Goal: Register for event/course

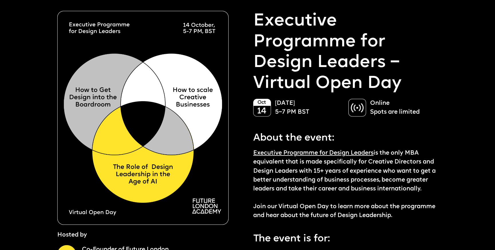
scroll to position [25, 0]
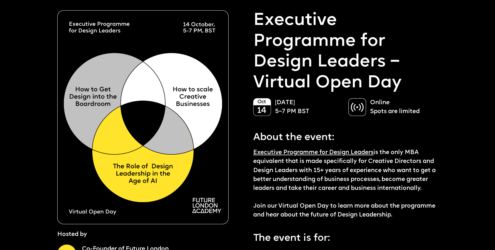
click at [351, 150] on link "Executive Programme for Design Leaders" at bounding box center [313, 153] width 120 height 6
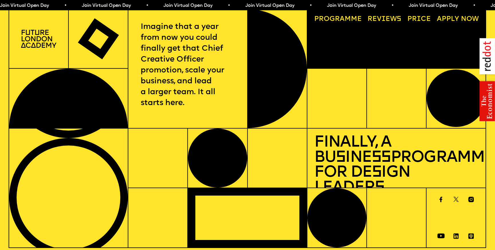
click at [81, 6] on span "Join Virtual Open Day • Join Virtual Open Day • Join Virtual Open Day • Join Vi…" at bounding box center [203, 5] width 409 height 5
